Goal: Find specific page/section: Find specific page/section

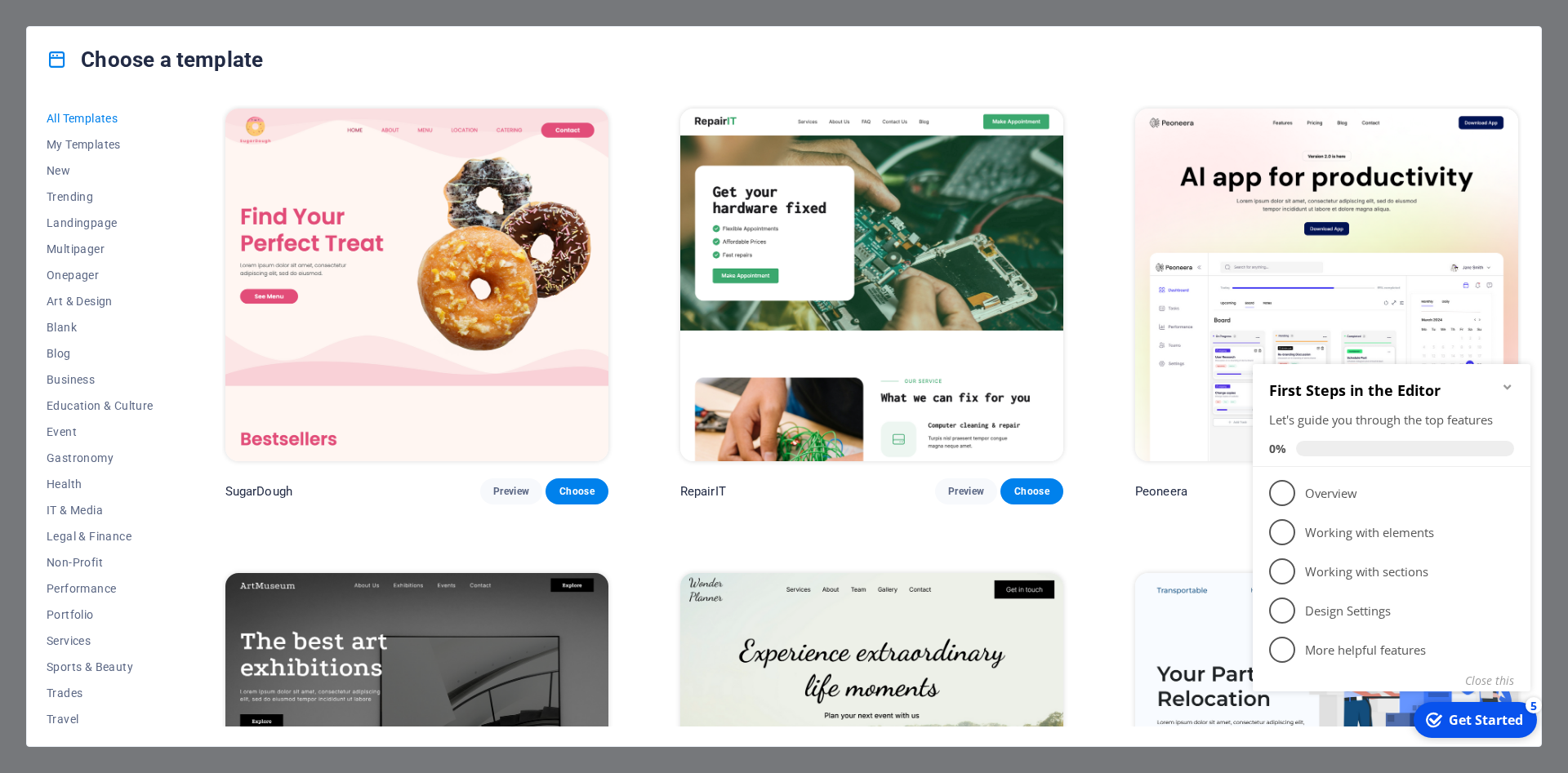
click at [372, 259] on img at bounding box center [417, 285] width 383 height 353
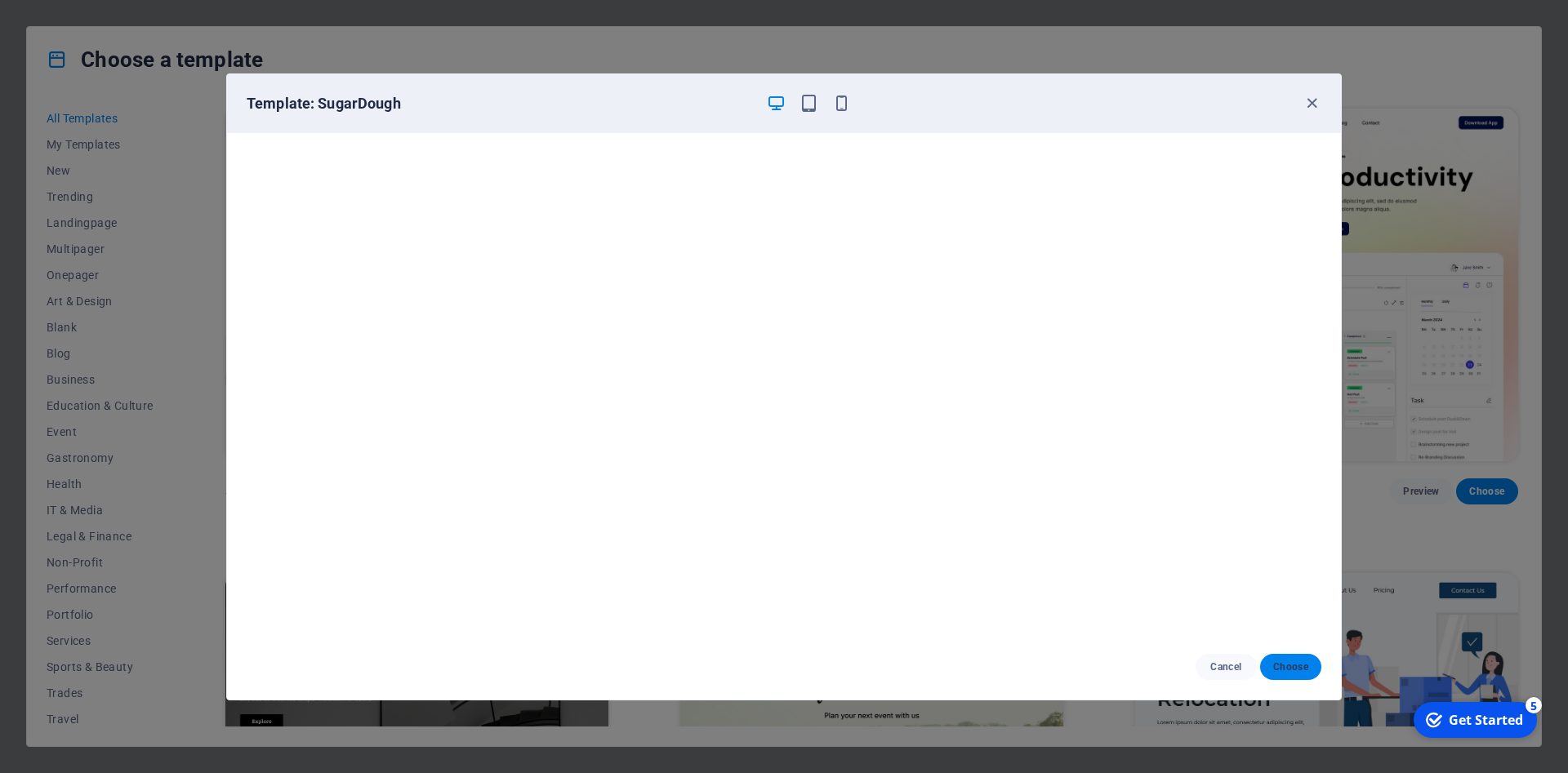
click at [1291, 677] on button "Choose" at bounding box center [1290, 667] width 61 height 26
